Goal: Navigation & Orientation: Find specific page/section

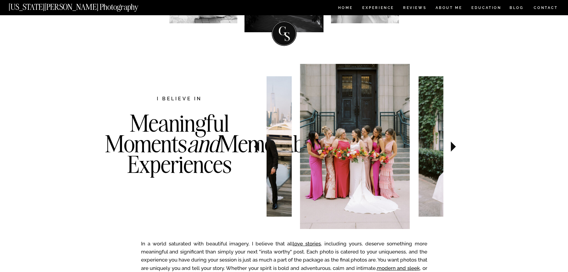
scroll to position [149, 0]
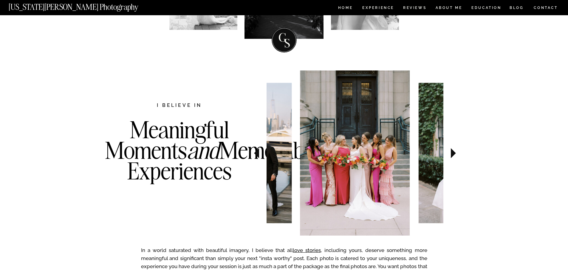
click at [453, 157] on icon at bounding box center [454, 153] width 20 height 21
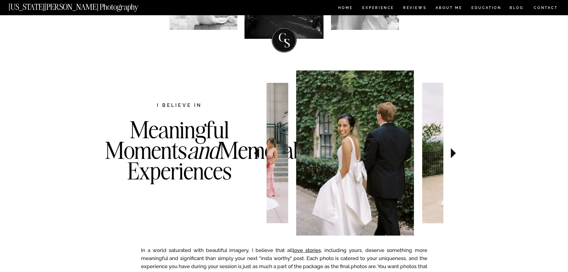
click at [453, 152] on icon at bounding box center [453, 153] width 5 height 10
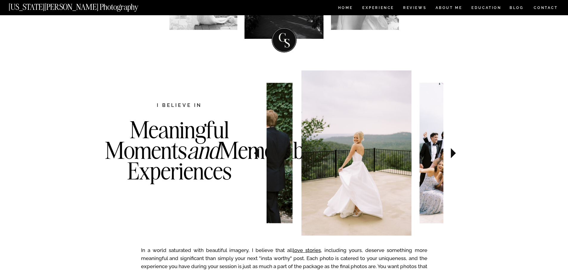
click at [453, 152] on icon at bounding box center [453, 153] width 5 height 10
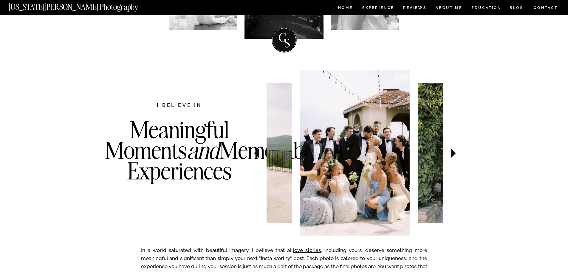
click at [453, 152] on icon at bounding box center [453, 153] width 5 height 10
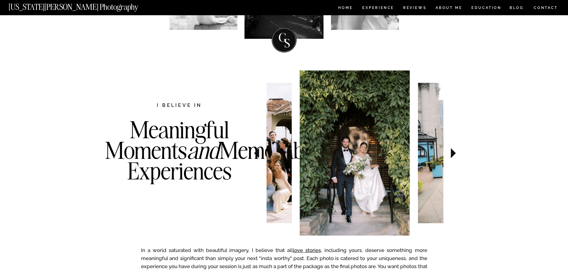
click at [453, 152] on icon at bounding box center [453, 153] width 5 height 10
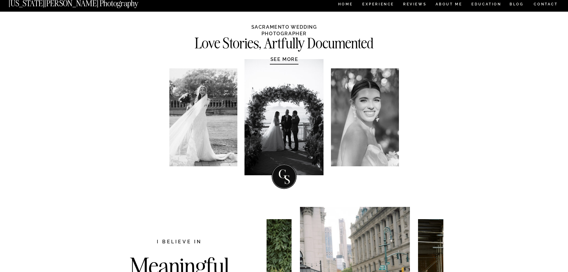
scroll to position [0, 0]
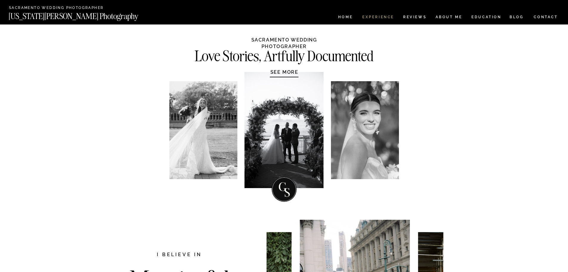
click at [380, 16] on nav "Experience" at bounding box center [377, 17] width 31 height 5
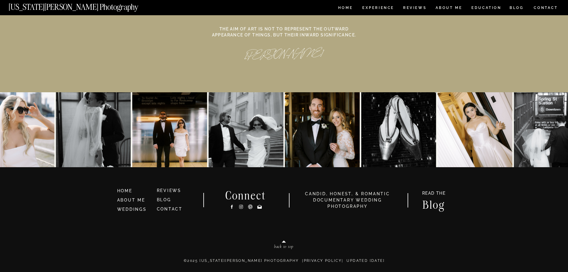
scroll to position [2752, 0]
click at [135, 206] on link "WEDDINGS" at bounding box center [132, 208] width 30 height 5
click at [135, 210] on link "WEDDINGS" at bounding box center [132, 208] width 30 height 5
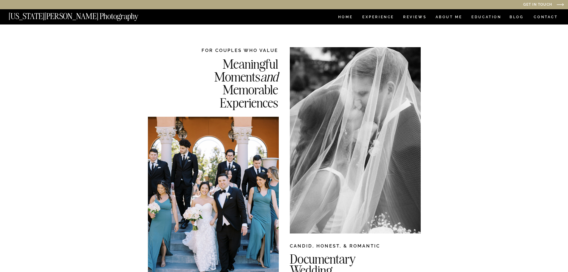
click at [343, 16] on nav "HOME" at bounding box center [345, 17] width 17 height 5
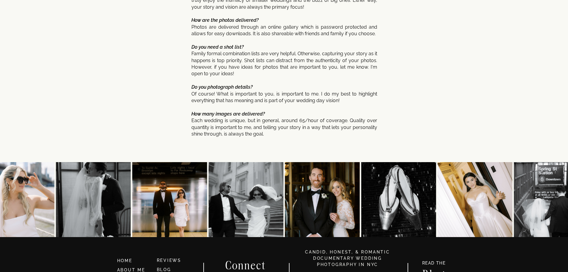
scroll to position [3172, 0]
